Goal: Task Accomplishment & Management: Manage account settings

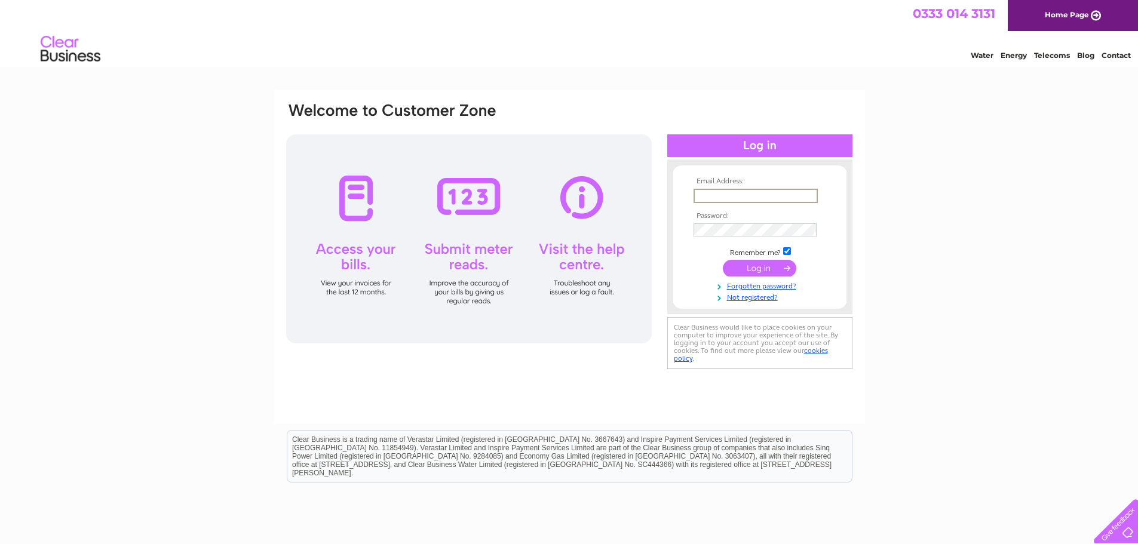
click at [704, 192] on input "text" at bounding box center [756, 196] width 124 height 14
type input "[EMAIL_ADDRESS][DOMAIN_NAME]"
click at [752, 266] on input "submit" at bounding box center [759, 268] width 73 height 17
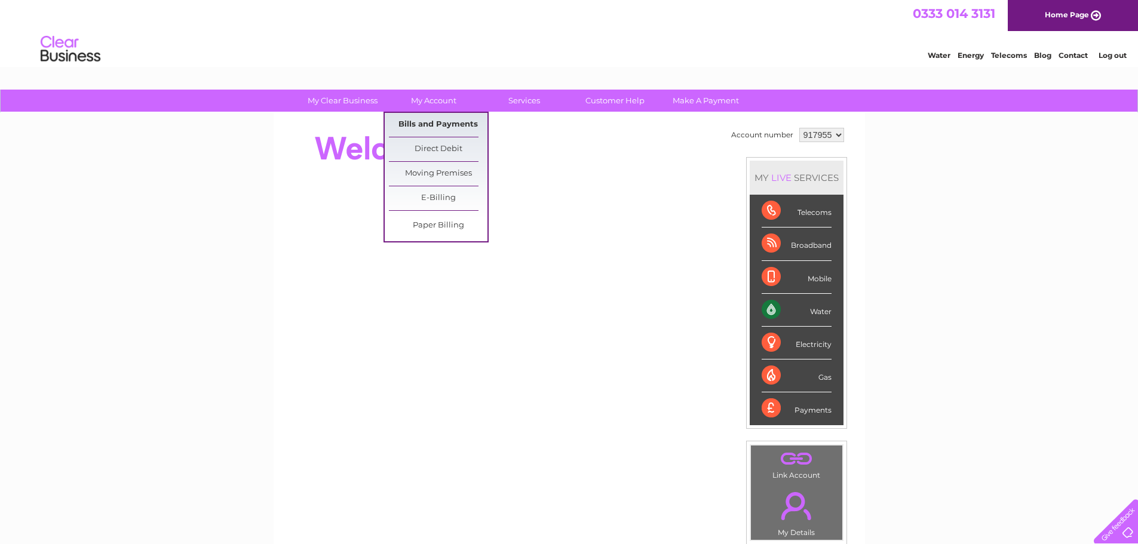
click at [422, 122] on link "Bills and Payments" at bounding box center [438, 125] width 99 height 24
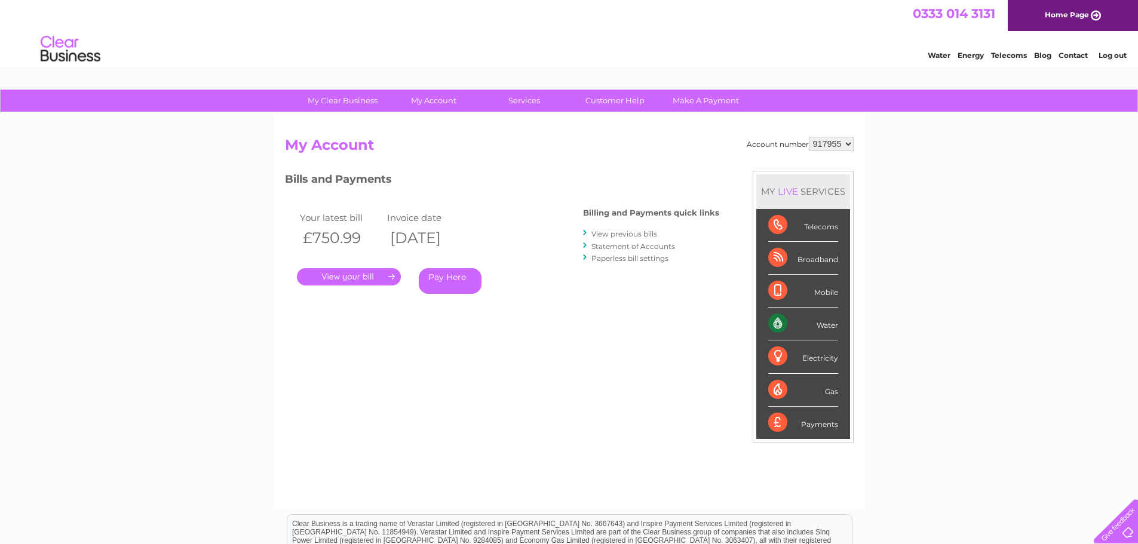
click at [391, 272] on link "." at bounding box center [349, 276] width 104 height 17
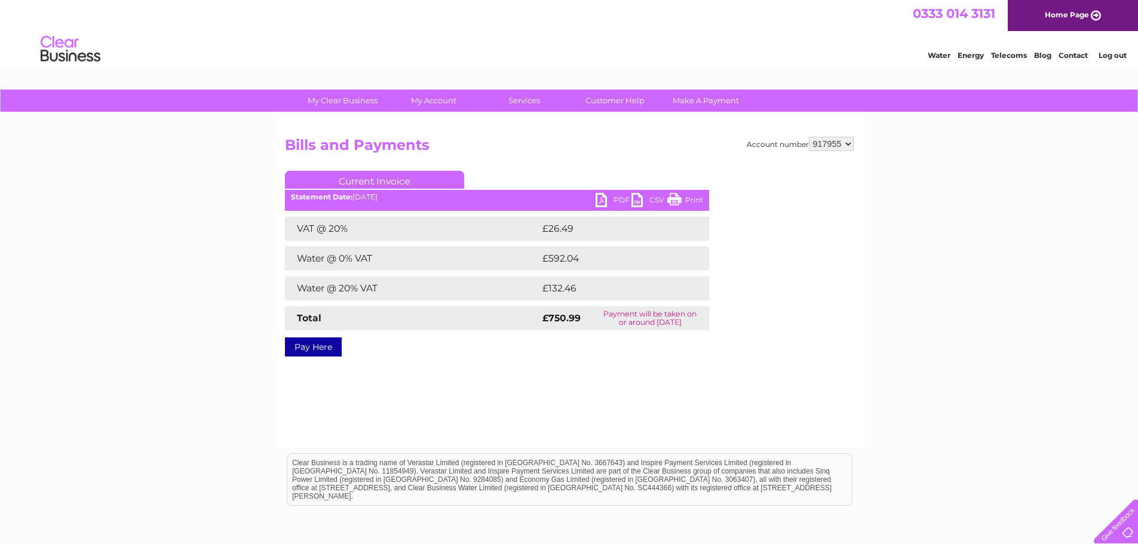
click at [516, 400] on div "Account number 917955 Bills and Payments Current Invoice PDF CSV Print VAT @ 20%" at bounding box center [569, 280] width 591 height 335
click at [465, 409] on div "Account number 917955 Bills and Payments Current Invoice PDF CSV Print VAT @ 20%" at bounding box center [569, 280] width 591 height 335
click at [602, 197] on link "PDF" at bounding box center [614, 201] width 36 height 17
click at [706, 45] on div "Water Energy Telecoms Blog Contact Log out" at bounding box center [569, 50] width 1138 height 39
